Goal: Task Accomplishment & Management: Manage account settings

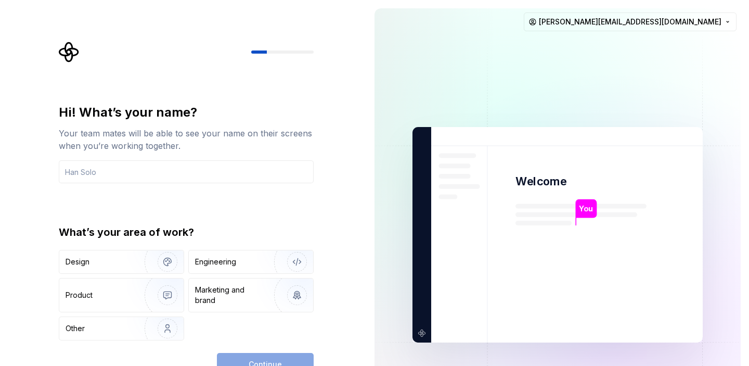
click at [158, 129] on div "Your team mates will be able to see your name on their screens when you’re work…" at bounding box center [186, 139] width 255 height 25
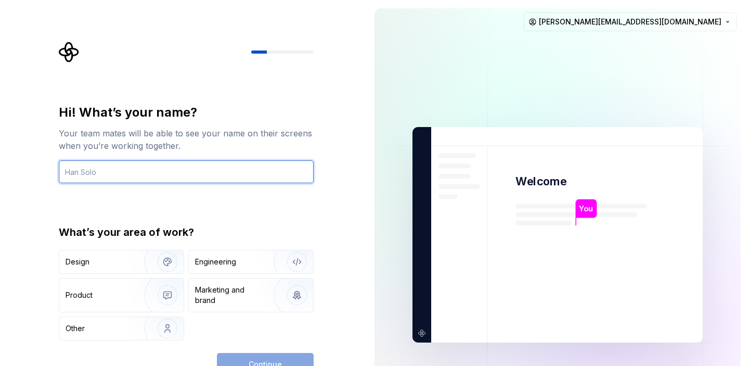
click at [164, 172] on input "text" at bounding box center [186, 171] width 255 height 23
click at [72, 172] on input "[PERSON_NAME]" at bounding box center [186, 171] width 255 height 23
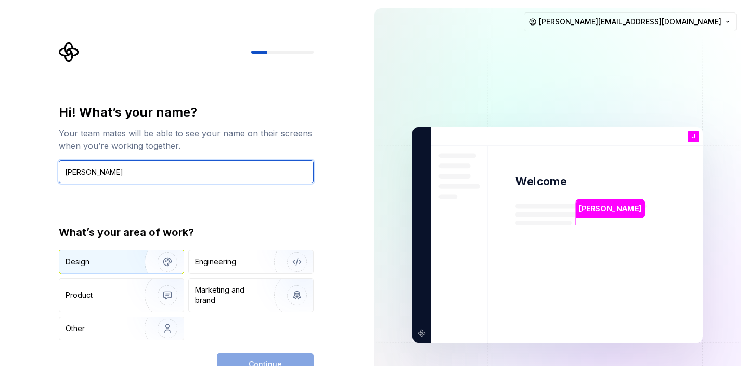
type input "[PERSON_NAME]"
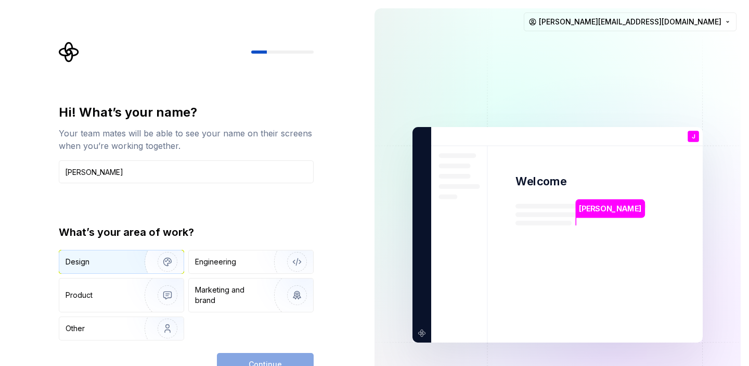
click at [134, 260] on img "button" at bounding box center [160, 262] width 67 height 70
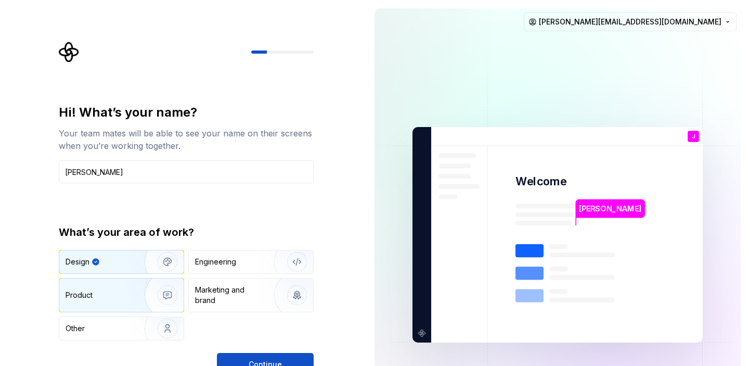
click at [156, 286] on img "button" at bounding box center [160, 295] width 67 height 70
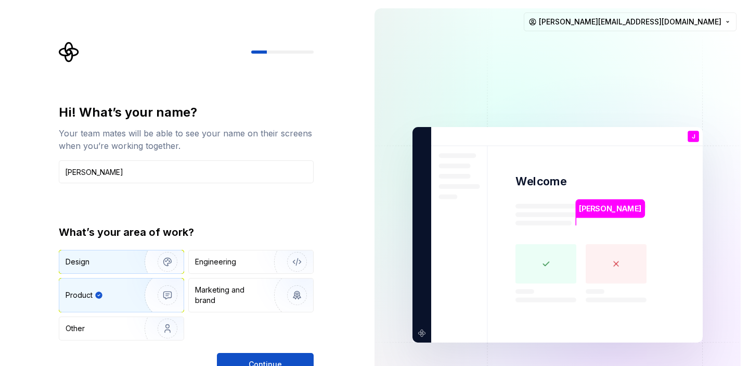
click at [123, 260] on div "Design" at bounding box center [99, 261] width 66 height 10
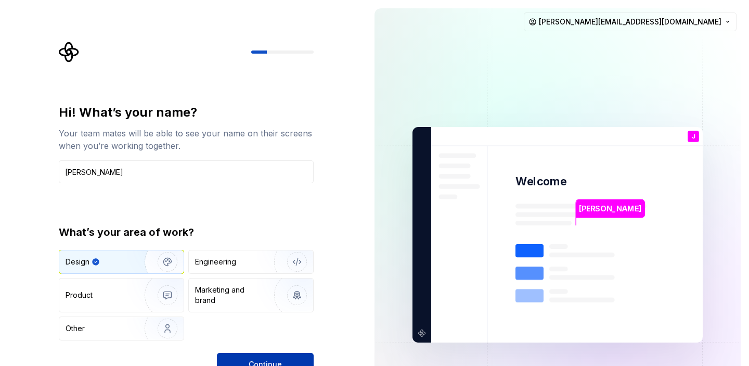
click at [255, 359] on span "Continue" at bounding box center [265, 364] width 33 height 10
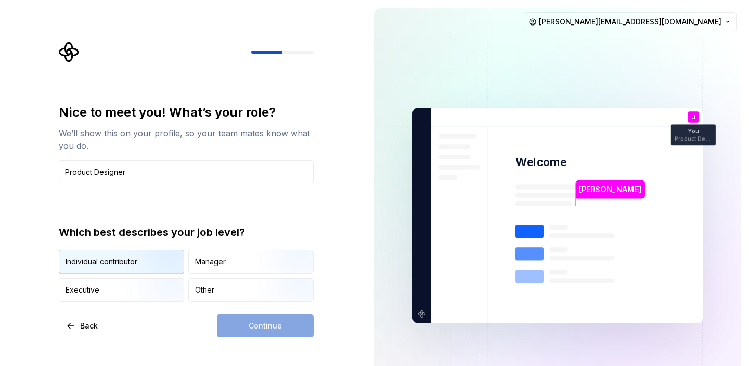
type input "Product Designer"
click at [157, 260] on img "button" at bounding box center [158, 275] width 67 height 70
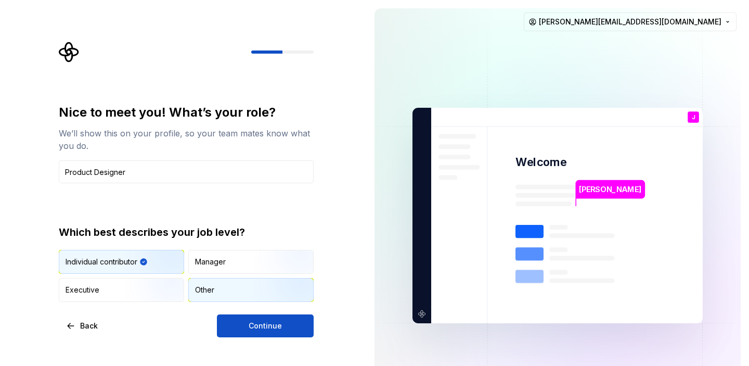
click at [218, 289] on div "Other" at bounding box center [251, 289] width 124 height 23
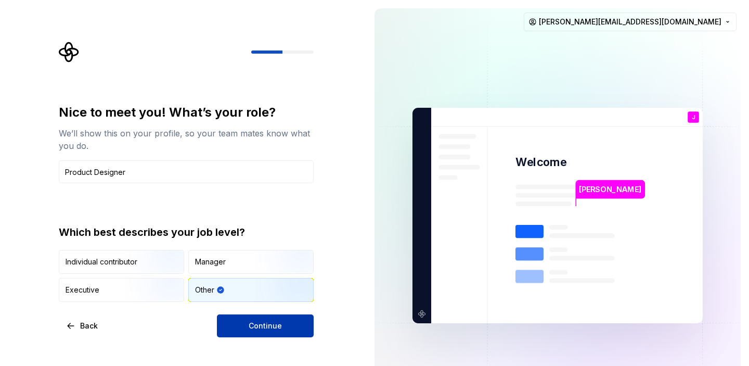
click at [240, 319] on button "Continue" at bounding box center [265, 325] width 97 height 23
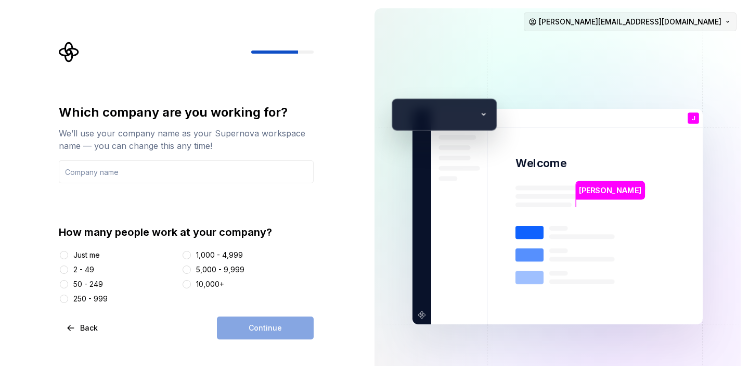
click at [714, 23] on html "Which company are you working for? We’ll use your company name as your Supernov…" at bounding box center [374, 183] width 749 height 366
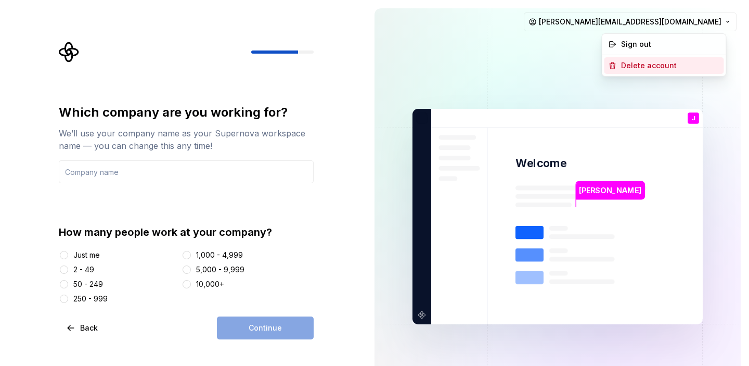
click at [650, 66] on div "Delete account" at bounding box center [670, 65] width 99 height 10
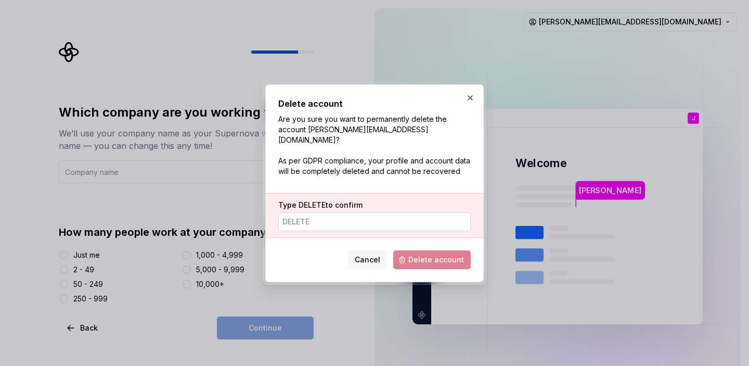
click at [343, 212] on input "Type DELETE to confirm" at bounding box center [374, 221] width 192 height 19
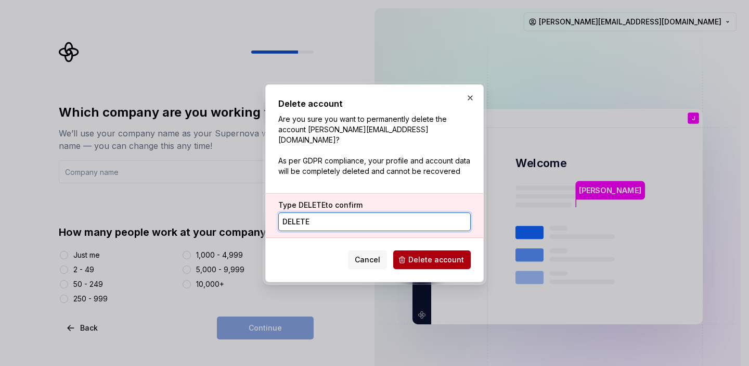
type input "DELETE"
click at [422, 259] on button "Delete account" at bounding box center [431, 259] width 77 height 19
